Goal: Transaction & Acquisition: Subscribe to service/newsletter

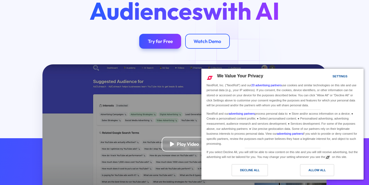
scroll to position [69, 0]
click at [327, 167] on div "Allow All" at bounding box center [317, 170] width 34 height 12
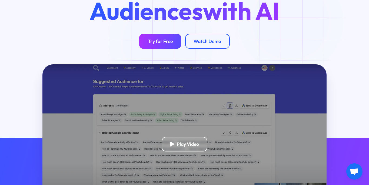
click at [163, 42] on div "Try for Free" at bounding box center [160, 41] width 25 height 6
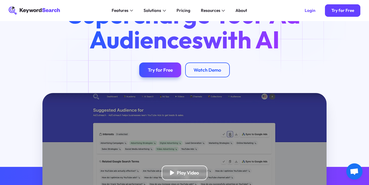
scroll to position [0, 0]
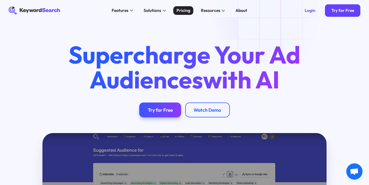
click at [182, 11] on div "Pricing" at bounding box center [184, 10] width 14 height 6
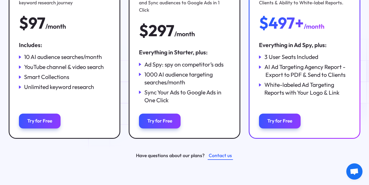
scroll to position [241, 0]
